Goal: Task Accomplishment & Management: Use online tool/utility

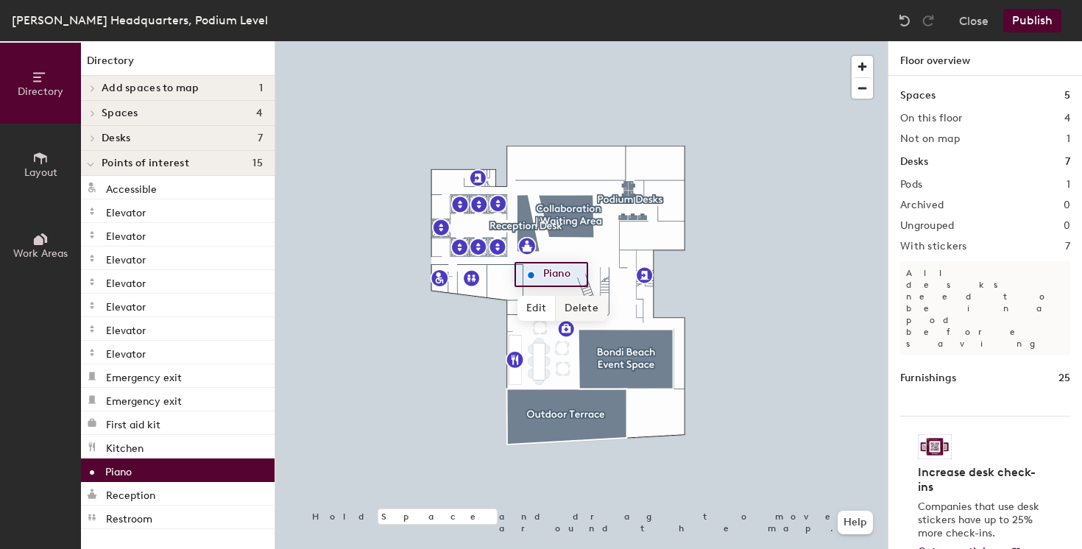
click at [564, 305] on span "Delete" at bounding box center [582, 308] width 52 height 25
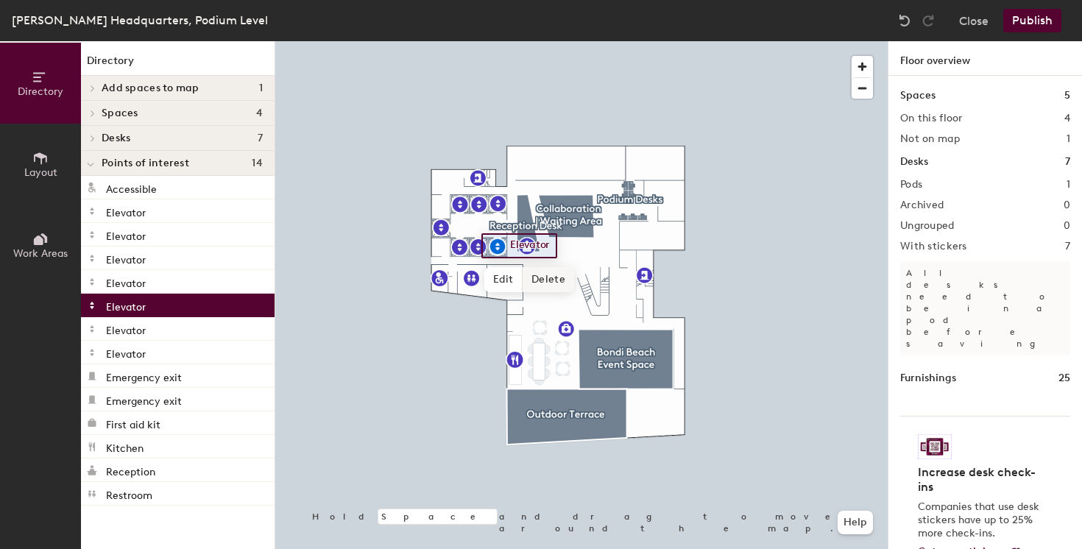
click at [762, 41] on div at bounding box center [581, 41] width 612 height 0
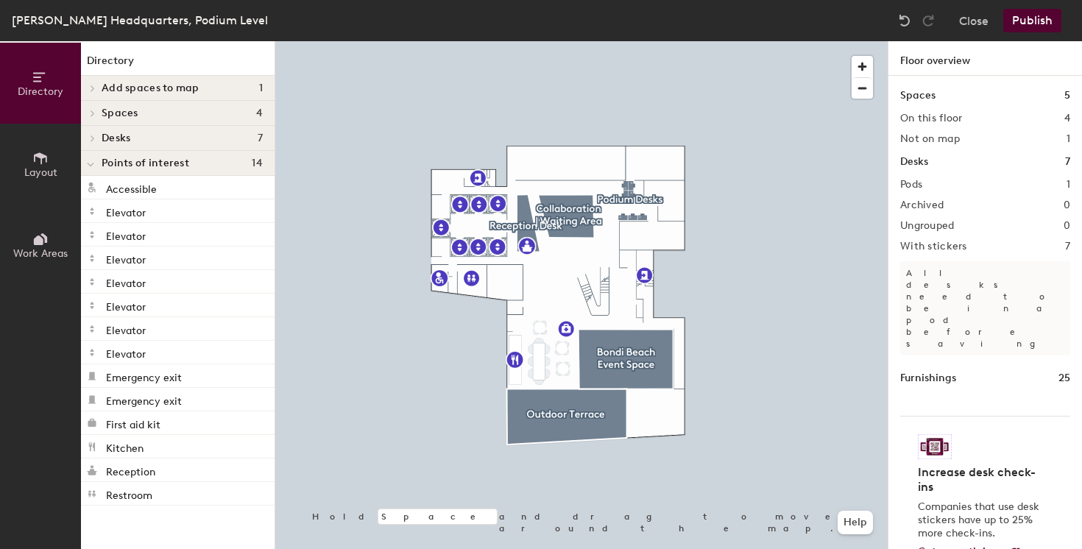
click at [169, 86] on span "Add spaces to map" at bounding box center [151, 88] width 98 height 12
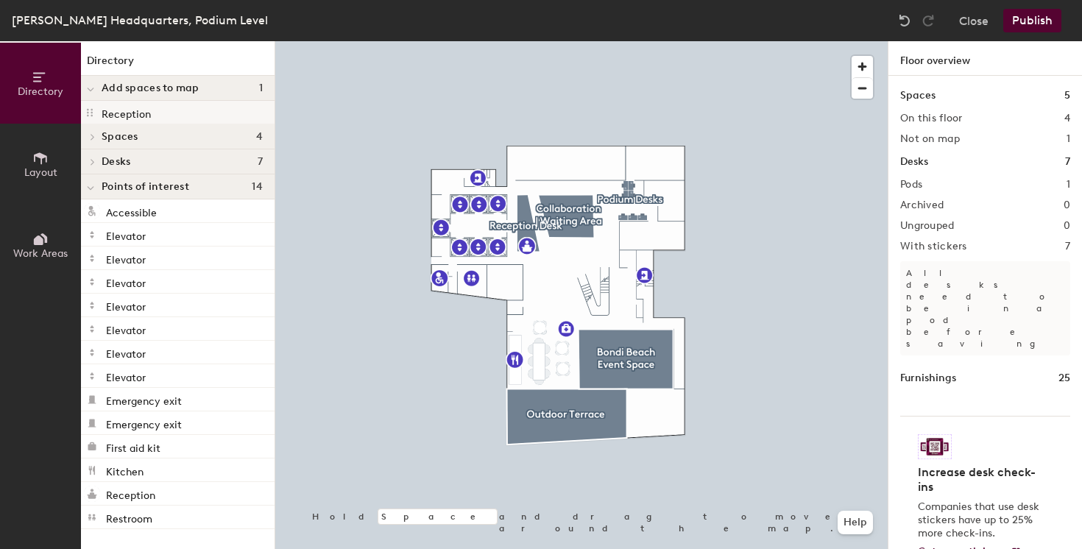
click at [93, 110] on icon at bounding box center [90, 113] width 12 height 12
click at [863, 67] on span "button" at bounding box center [861, 66] width 21 height 21
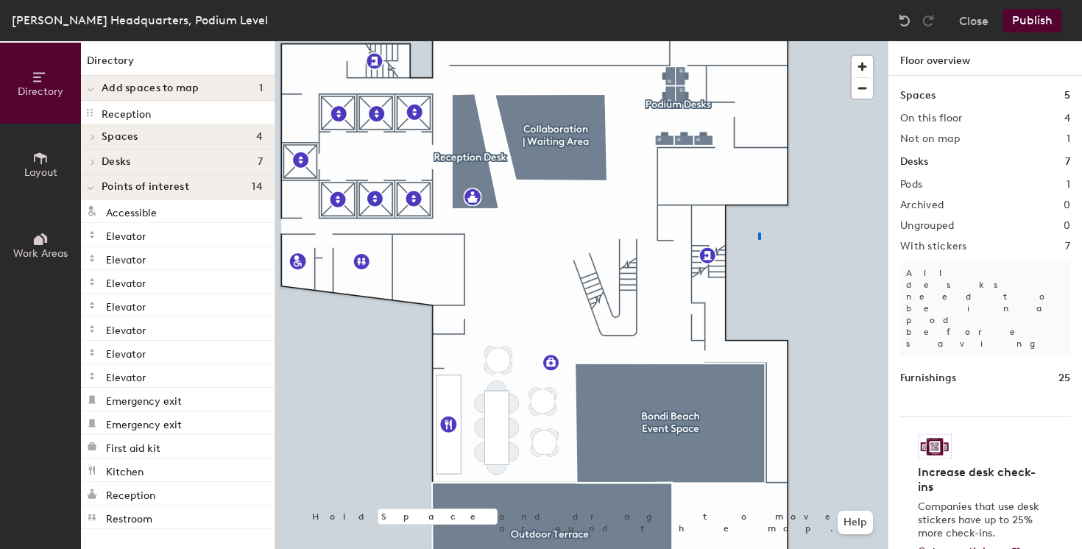
click at [760, 41] on div at bounding box center [581, 41] width 612 height 0
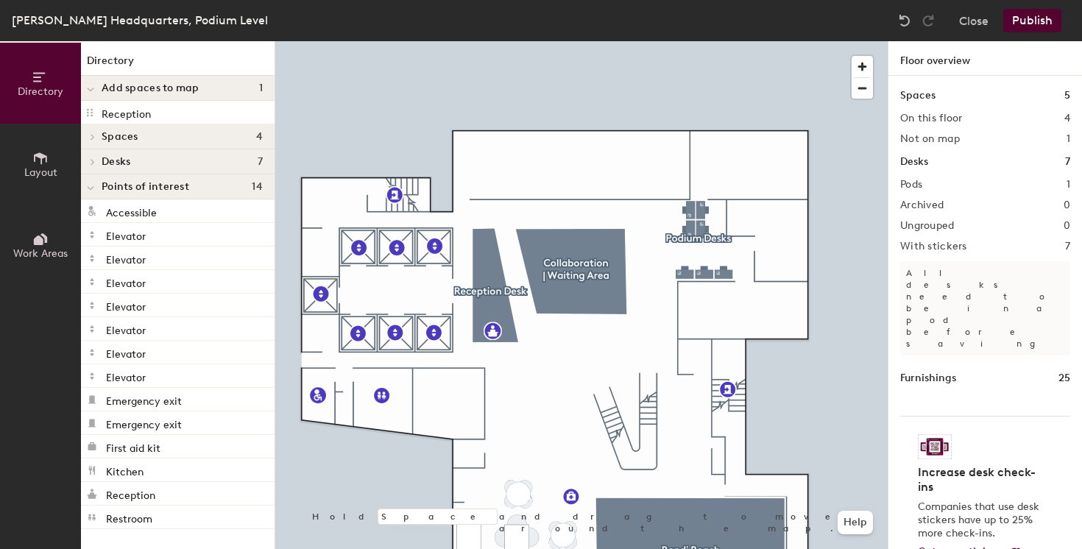
click at [1037, 15] on button "Publish" at bounding box center [1032, 21] width 58 height 24
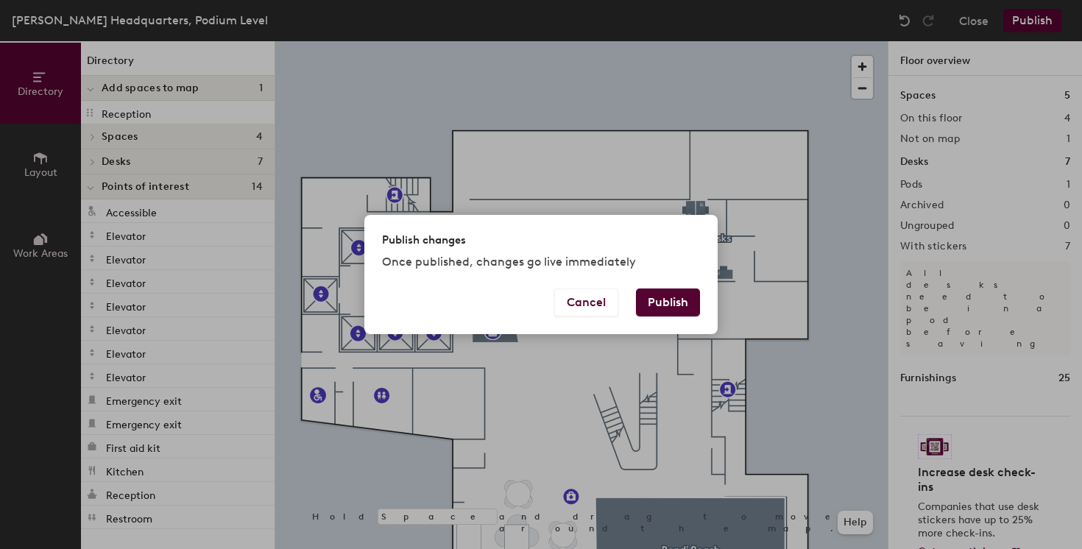
click at [652, 311] on button "Publish" at bounding box center [668, 302] width 64 height 28
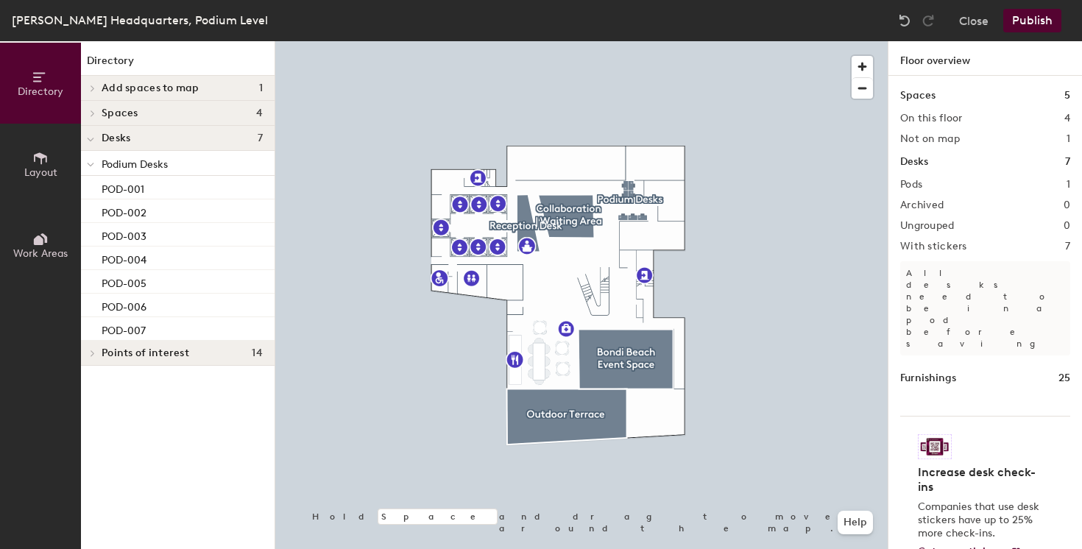
click at [163, 89] on span "Add spaces to map" at bounding box center [151, 88] width 98 height 12
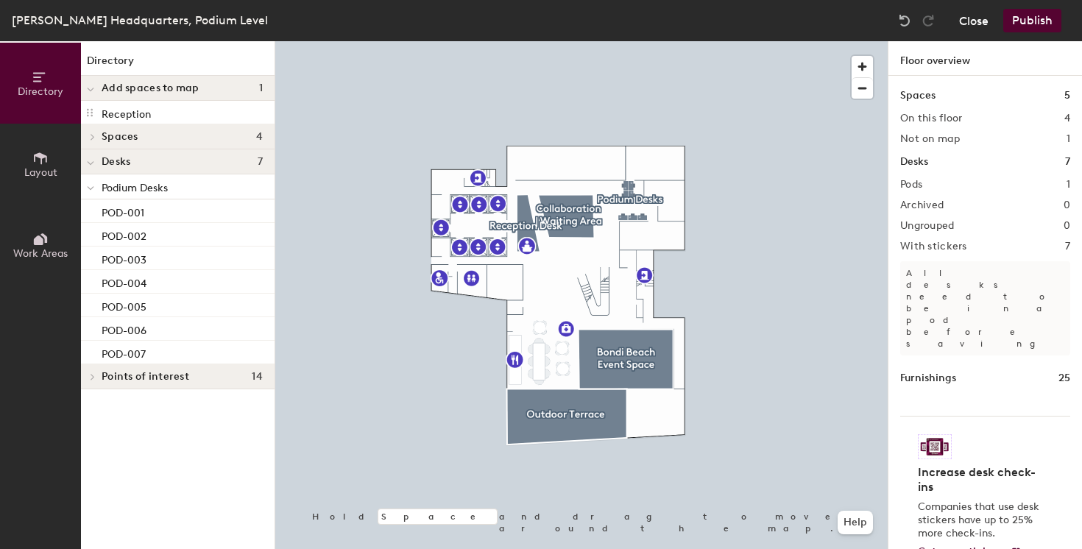
click at [979, 27] on button "Close" at bounding box center [973, 21] width 29 height 24
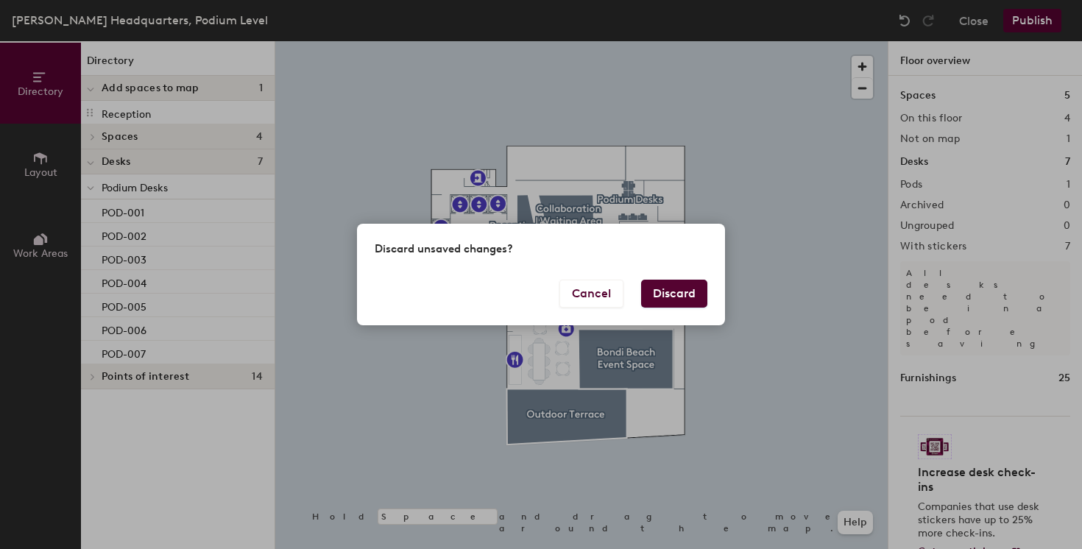
click at [654, 296] on button "Discard" at bounding box center [674, 294] width 66 height 28
